Goal: Transaction & Acquisition: Book appointment/travel/reservation

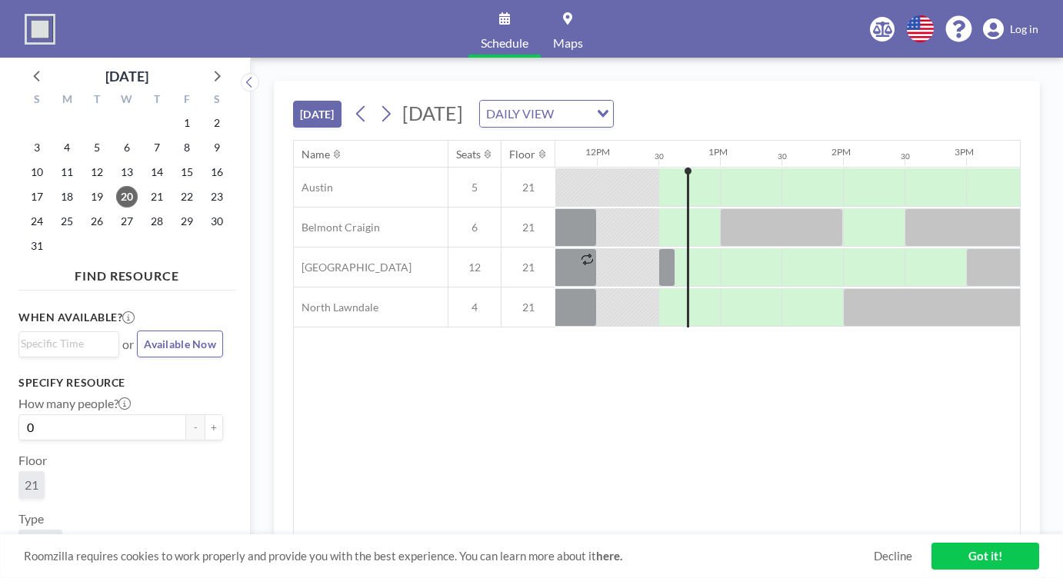
scroll to position [0, 1477]
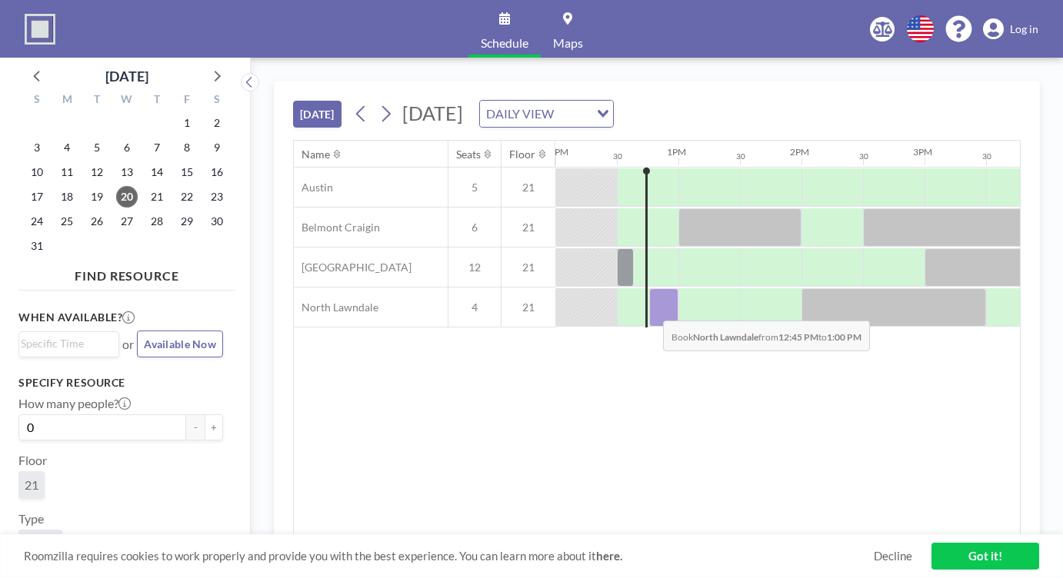
click at [651, 308] on div at bounding box center [663, 307] width 29 height 38
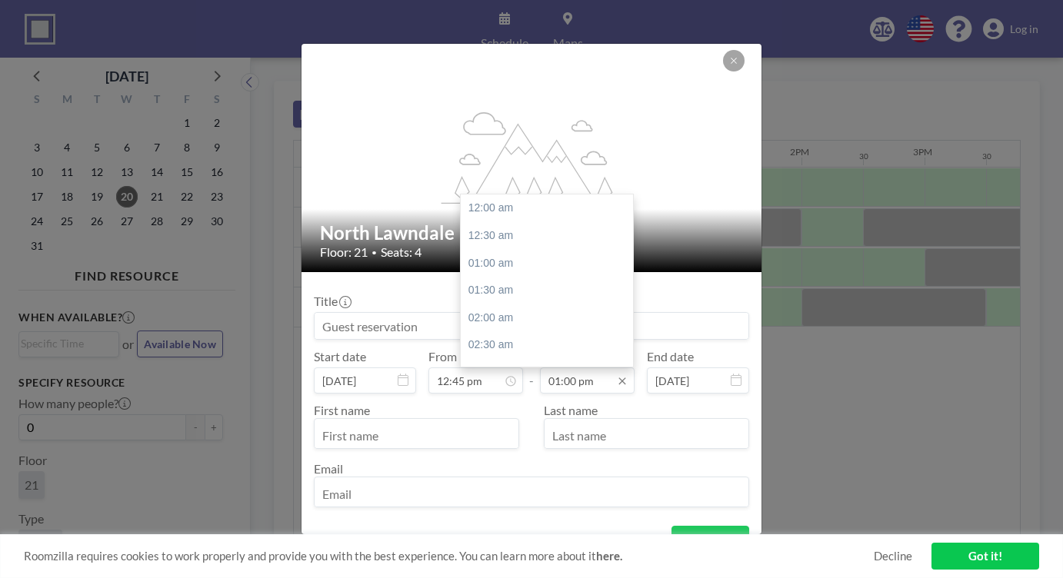
scroll to position [711, 0]
click at [562, 256] on div "02:00 pm" at bounding box center [551, 264] width 180 height 28
type input "02:00 pm"
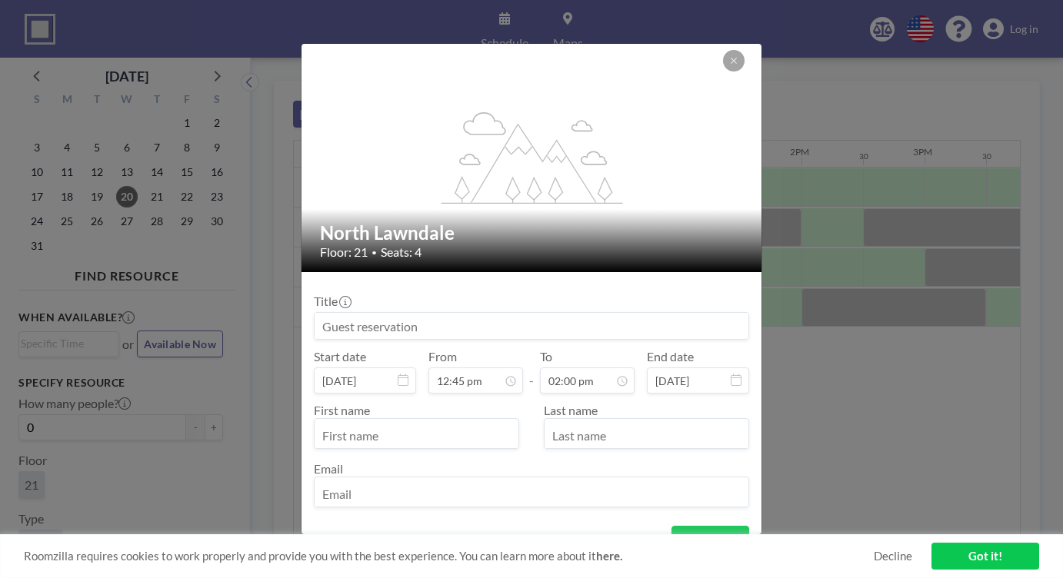
click at [520, 342] on div "Title Start date [DATE] From 12:45 pm - To 02:00 pm End date [DATE] First name …" at bounding box center [531, 399] width 435 height 229
click at [401, 444] on input "text" at bounding box center [417, 434] width 204 height 26
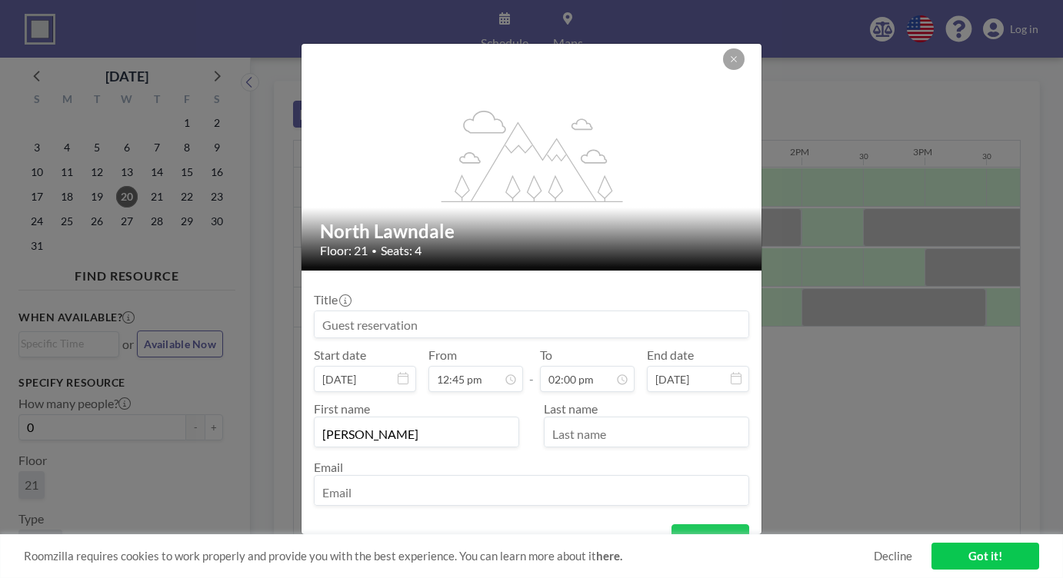
type input "[PERSON_NAME]"
type input "[EMAIL_ADDRESS][DOMAIN_NAME]"
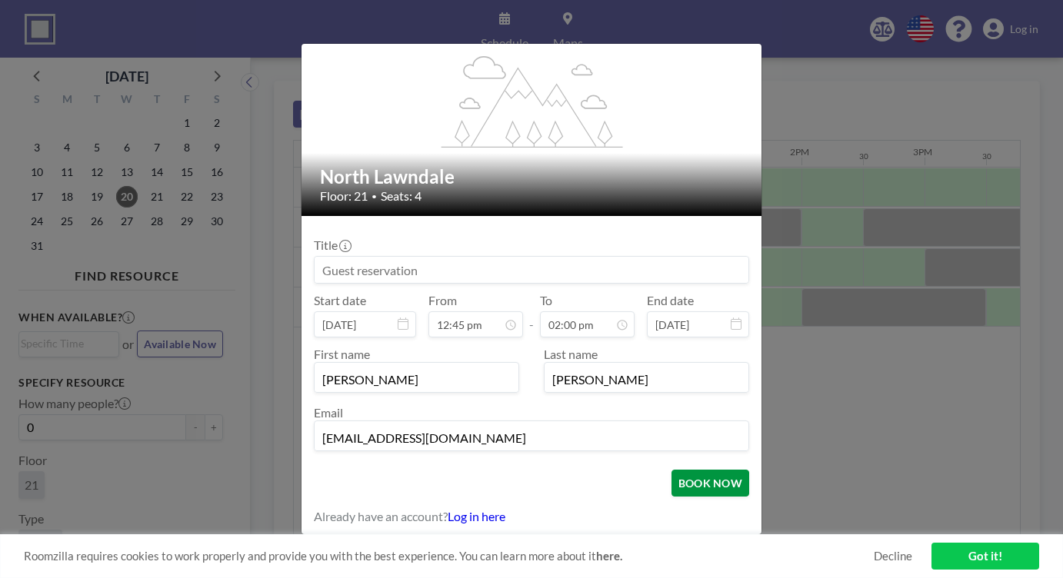
click at [714, 478] on button "BOOK NOW" at bounding box center [710, 483] width 78 height 27
